Goal: Task Accomplishment & Management: Complete application form

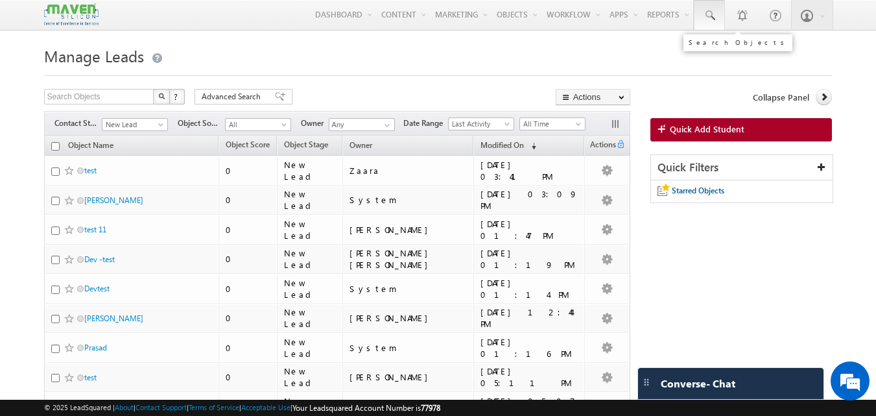
click at [712, 12] on span at bounding box center [709, 15] width 13 height 13
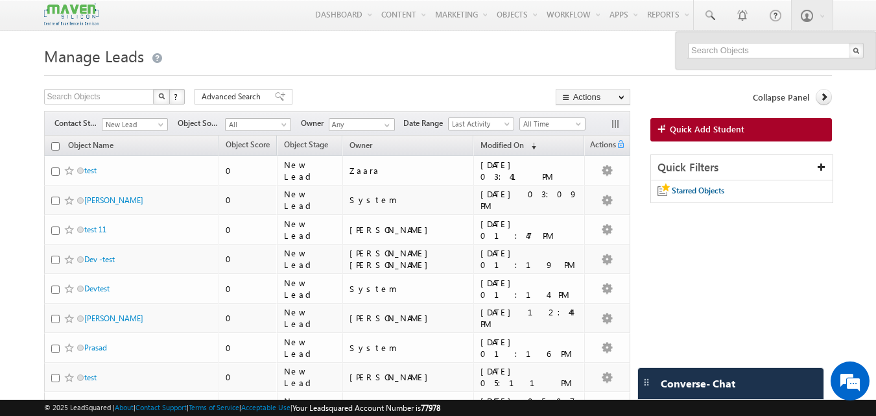
click at [745, 125] on link "Quick Add Student" at bounding box center [741, 129] width 182 height 23
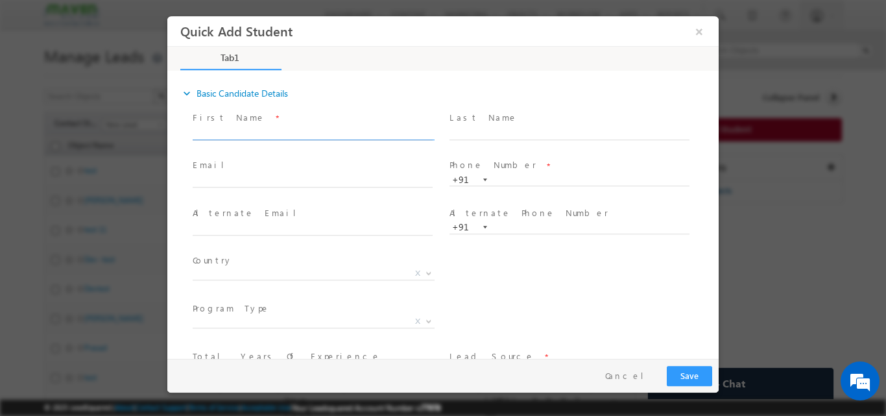
click at [229, 135] on input "text" at bounding box center [313, 132] width 240 height 13
type input "Aditya"
click at [510, 183] on input "text" at bounding box center [569, 179] width 240 height 13
paste input "6238240761"
type input "6238240761"
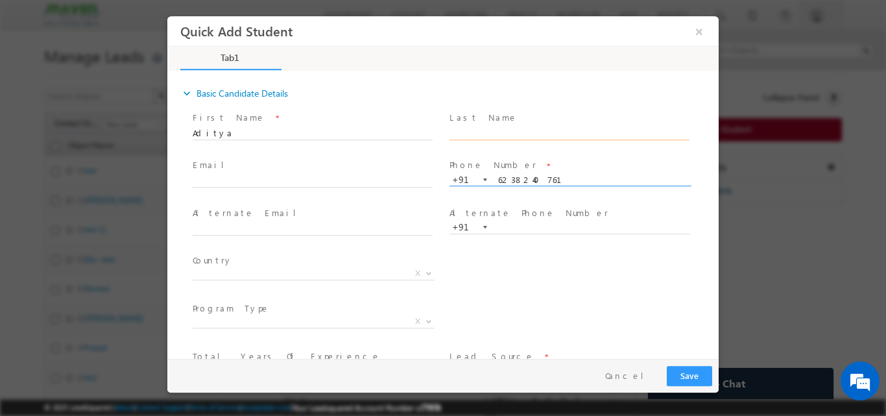
click at [502, 135] on input "text" at bounding box center [569, 132] width 240 height 13
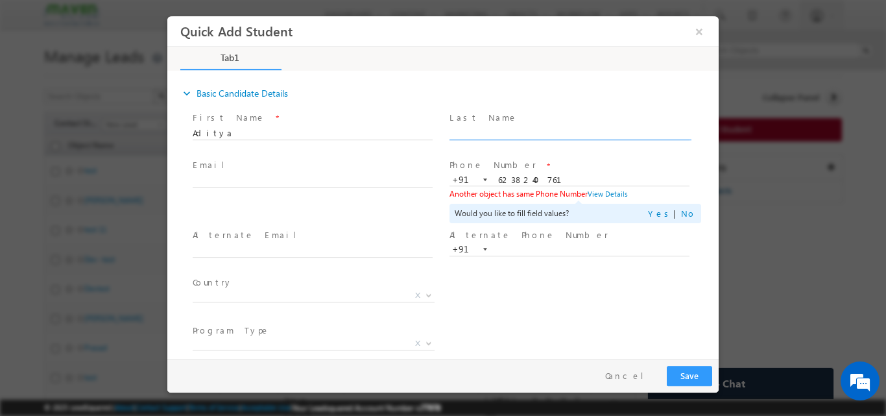
click at [611, 315] on div "Country * Afghanistan Albania Algeria Andorra Angola Antigua and Barbuda Argent…" at bounding box center [454, 297] width 528 height 48
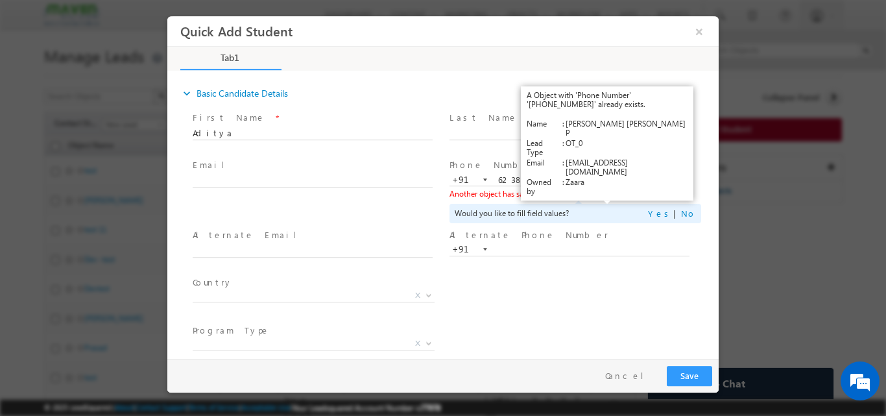
click at [608, 190] on link "View Details" at bounding box center [607, 193] width 40 height 8
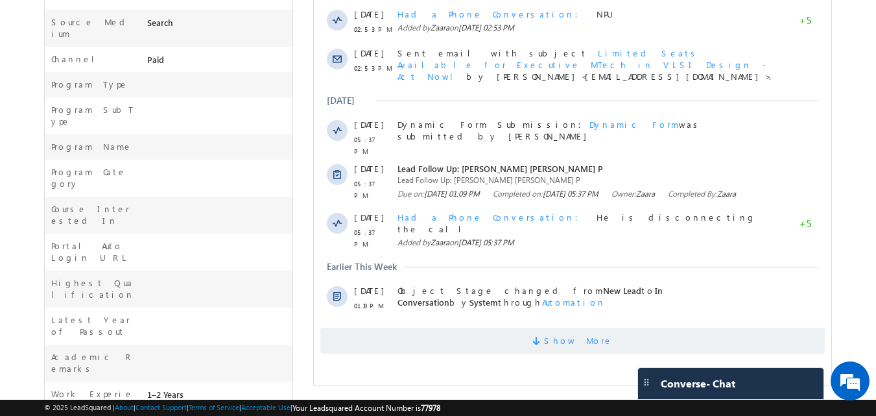
scroll to position [454, 0]
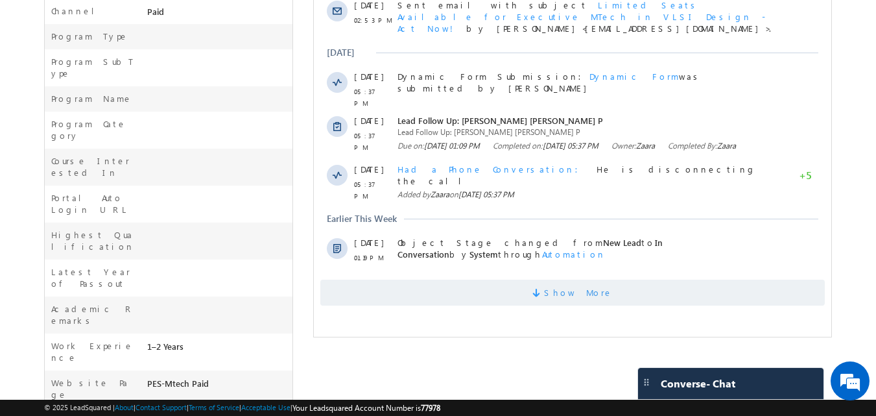
click at [567, 285] on span "Show More" at bounding box center [578, 292] width 69 height 26
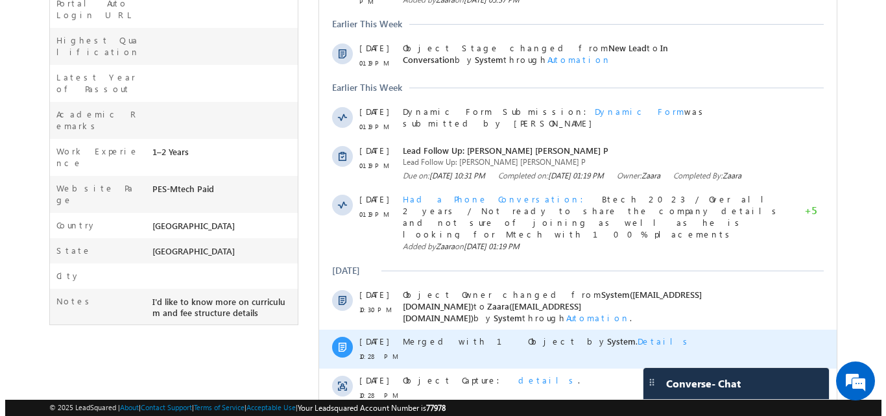
scroll to position [713, 0]
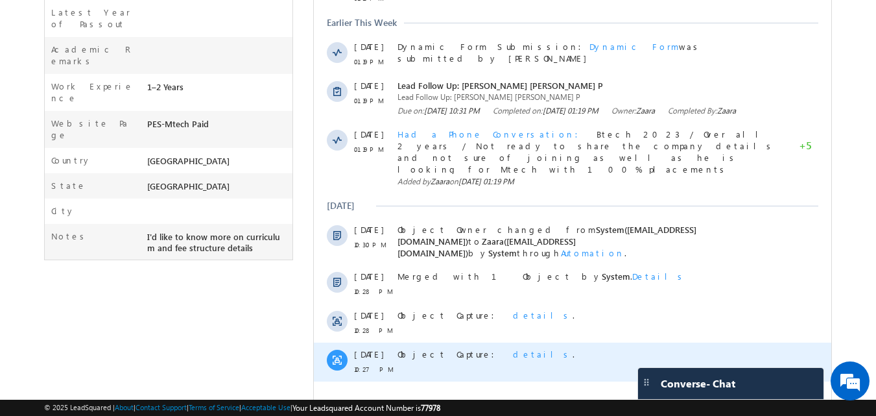
click at [513, 348] on span "details" at bounding box center [543, 353] width 60 height 11
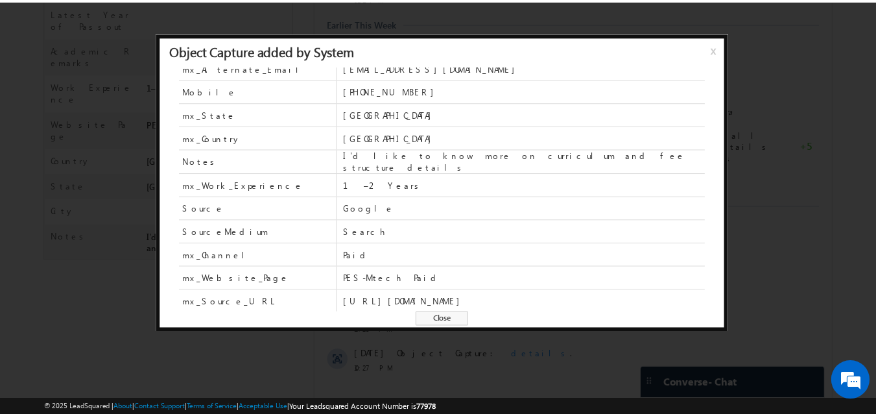
scroll to position [0, 0]
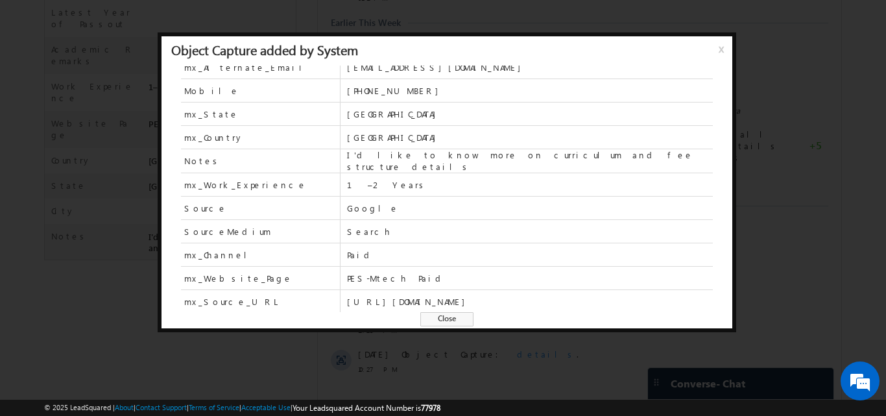
click at [436, 317] on span "Close" at bounding box center [446, 319] width 53 height 14
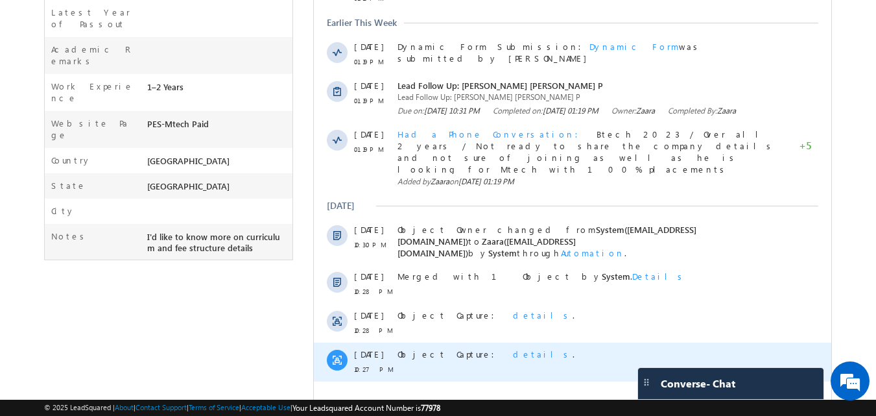
click at [513, 348] on span "details" at bounding box center [543, 353] width 60 height 11
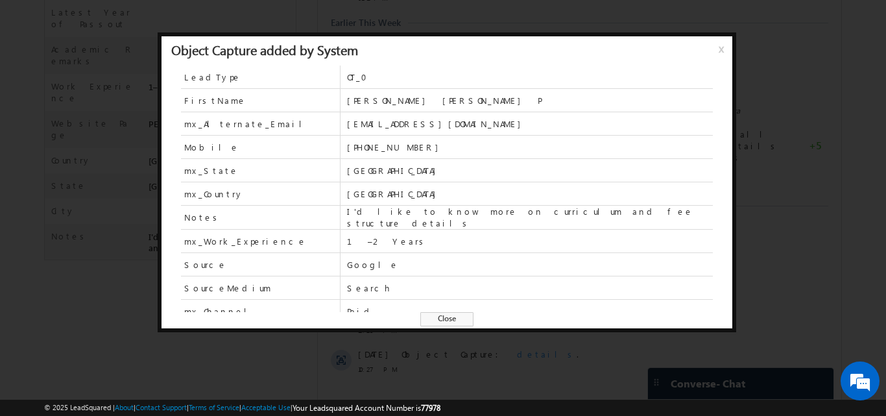
drag, startPoint x: 437, startPoint y: 314, endPoint x: 113, endPoint y: 879, distance: 650.6
click at [437, 314] on span "Close" at bounding box center [446, 319] width 53 height 14
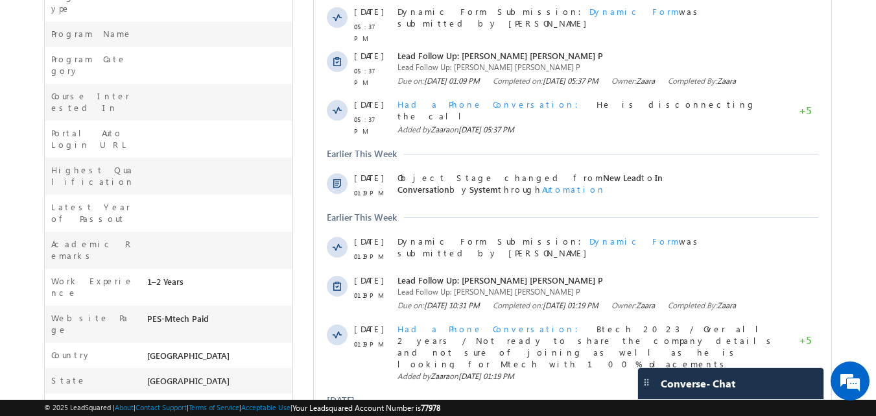
scroll to position [713, 0]
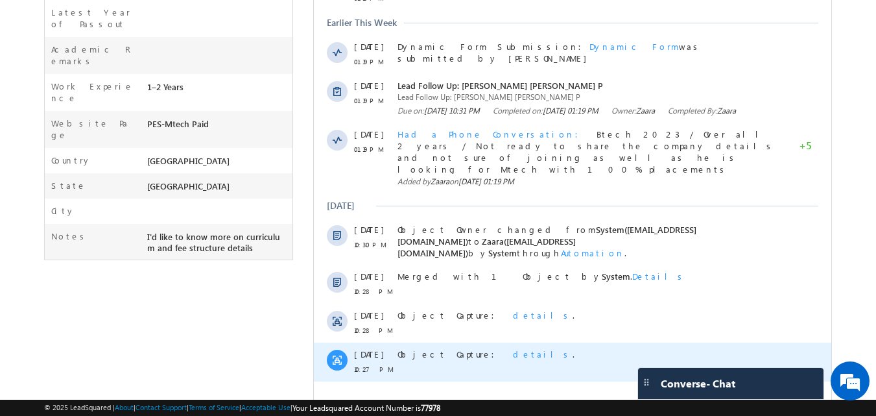
click at [513, 348] on span "details" at bounding box center [543, 353] width 60 height 11
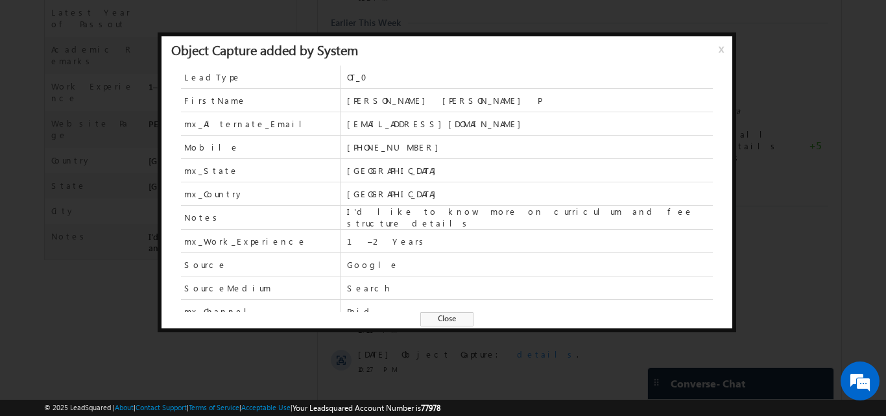
click at [447, 318] on span "Close" at bounding box center [446, 319] width 53 height 14
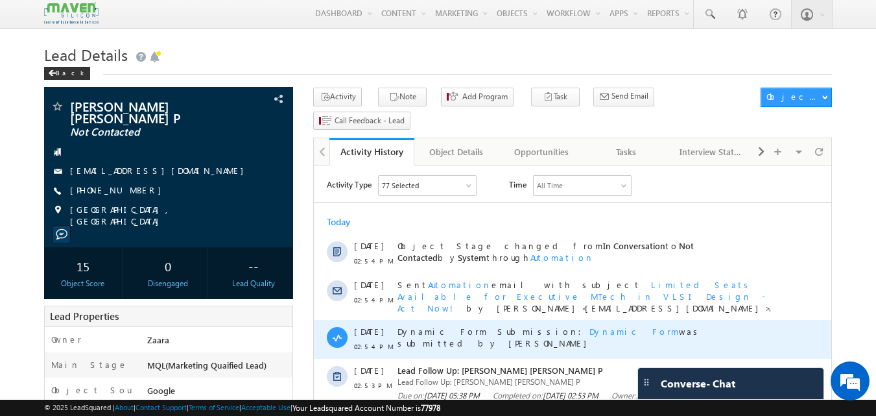
scroll to position [0, 0]
